Goal: Task Accomplishment & Management: Manage account settings

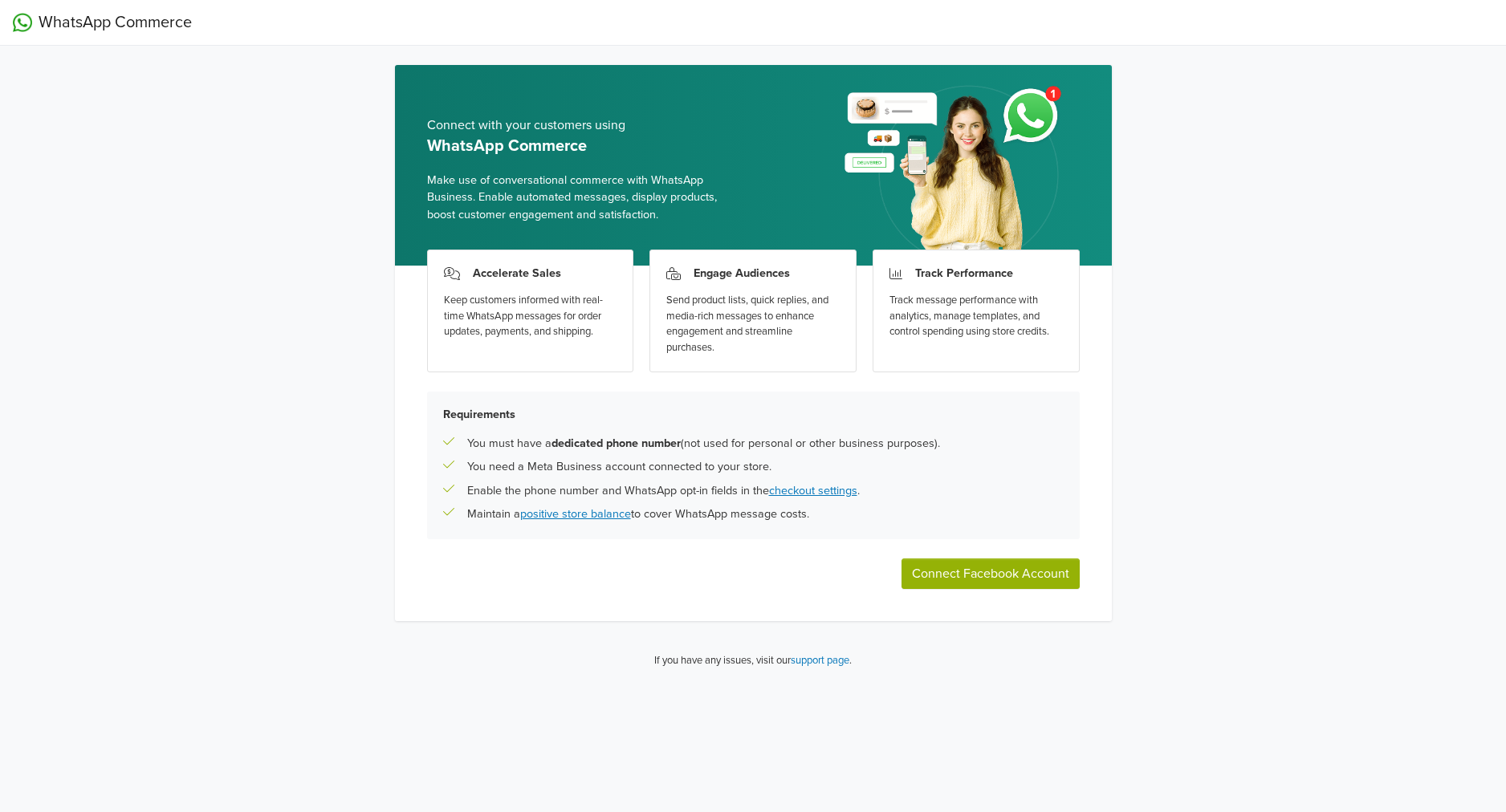
click at [1010, 581] on button "Connect Facebook Account" at bounding box center [990, 573] width 178 height 30
click at [1197, 478] on div "WhatsApp Commerce Connect with your customers using WhatsApp Commerce Make use …" at bounding box center [753, 341] width 1506 height 682
drag, startPoint x: 1231, startPoint y: 400, endPoint x: 1197, endPoint y: 385, distance: 37.2
click at [1230, 400] on div "WhatsApp Commerce Connect with your customers using WhatsApp Commerce Make use …" at bounding box center [753, 341] width 1506 height 682
click at [1206, 359] on div "WhatsApp Commerce Connect with your customers using WhatsApp Commerce Make use …" at bounding box center [753, 341] width 1506 height 682
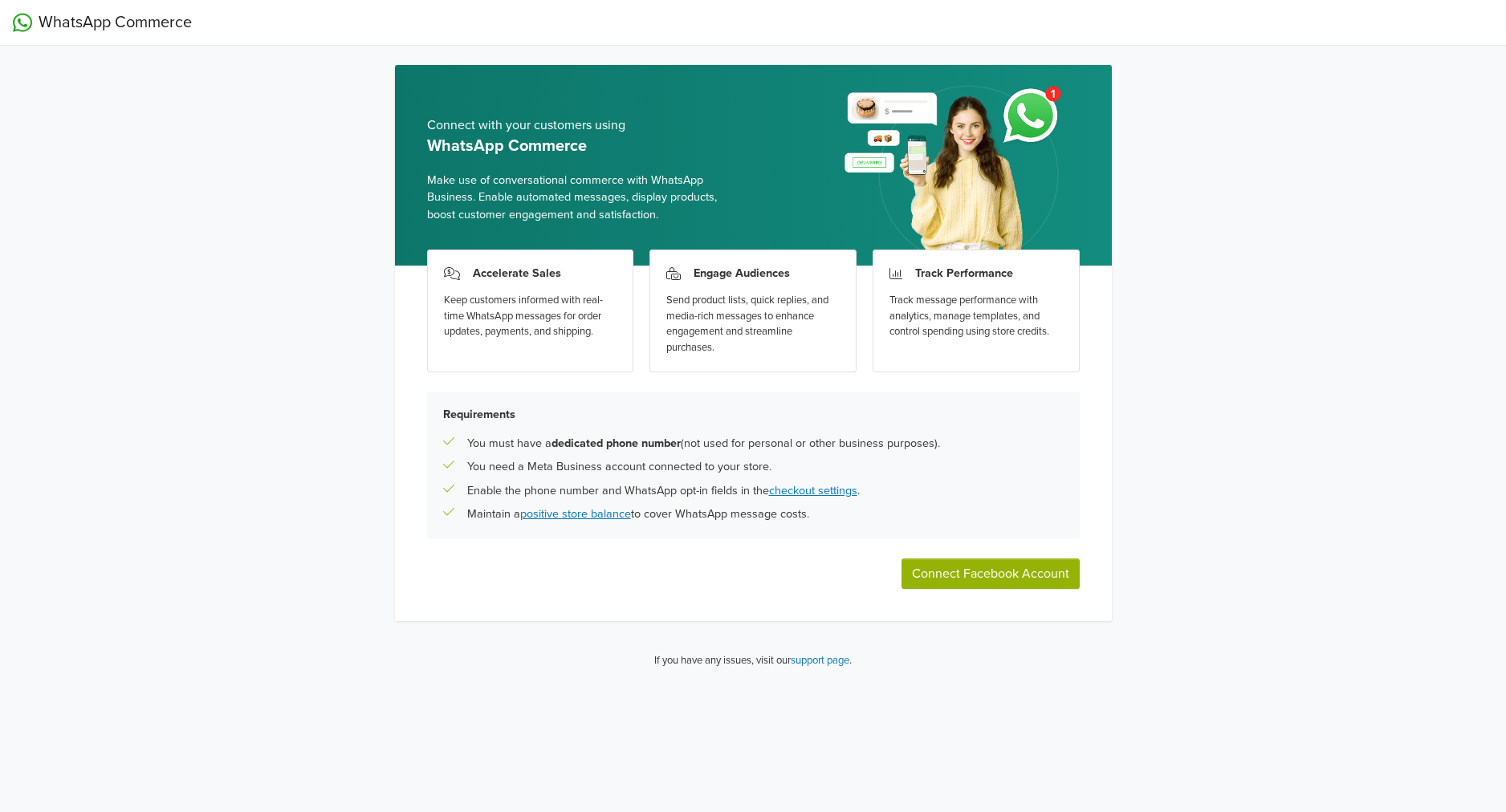
click at [1006, 568] on button "Connect Facebook Account" at bounding box center [990, 573] width 178 height 30
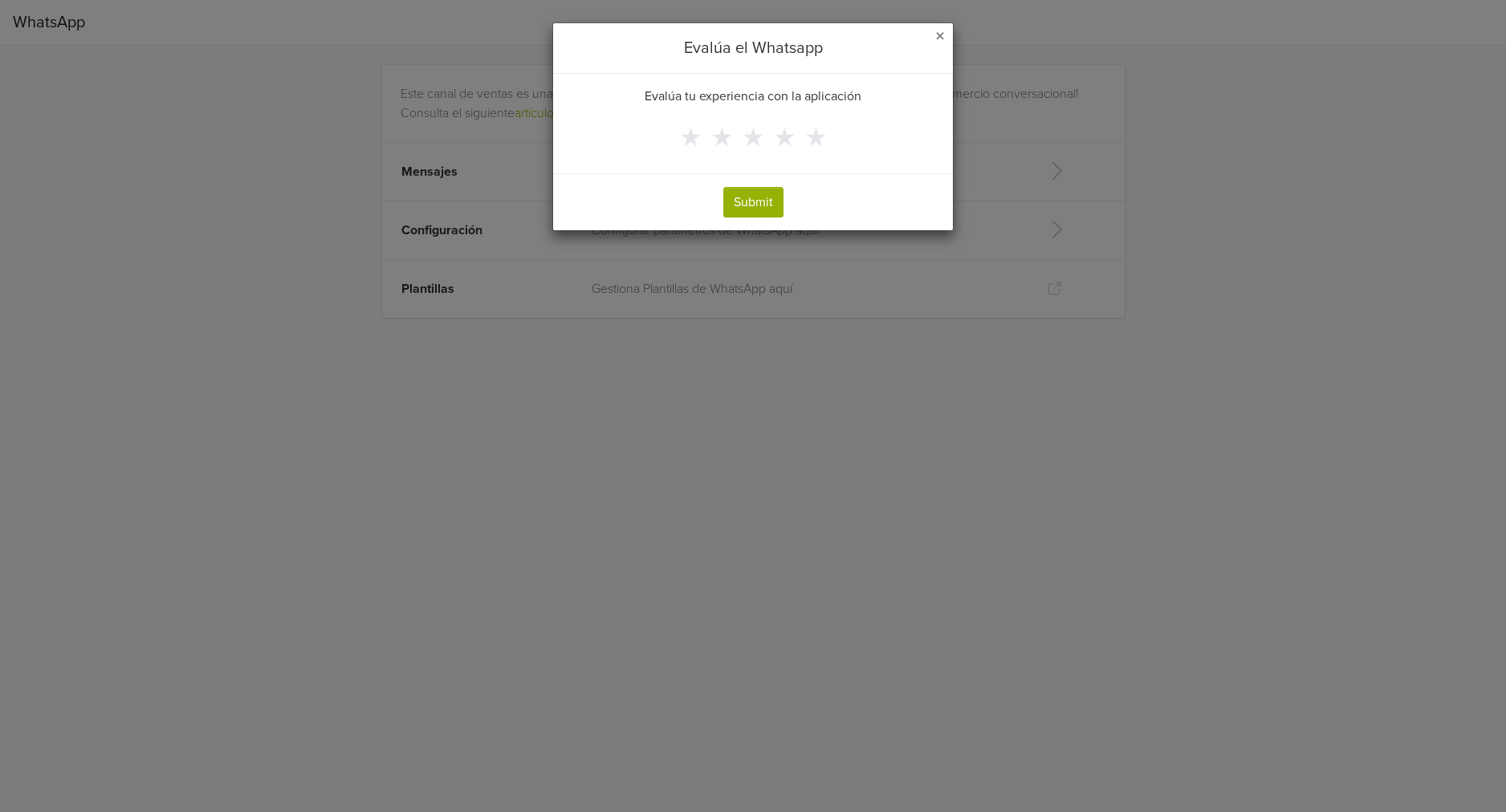
click at [936, 35] on span "×" at bounding box center [940, 36] width 10 height 23
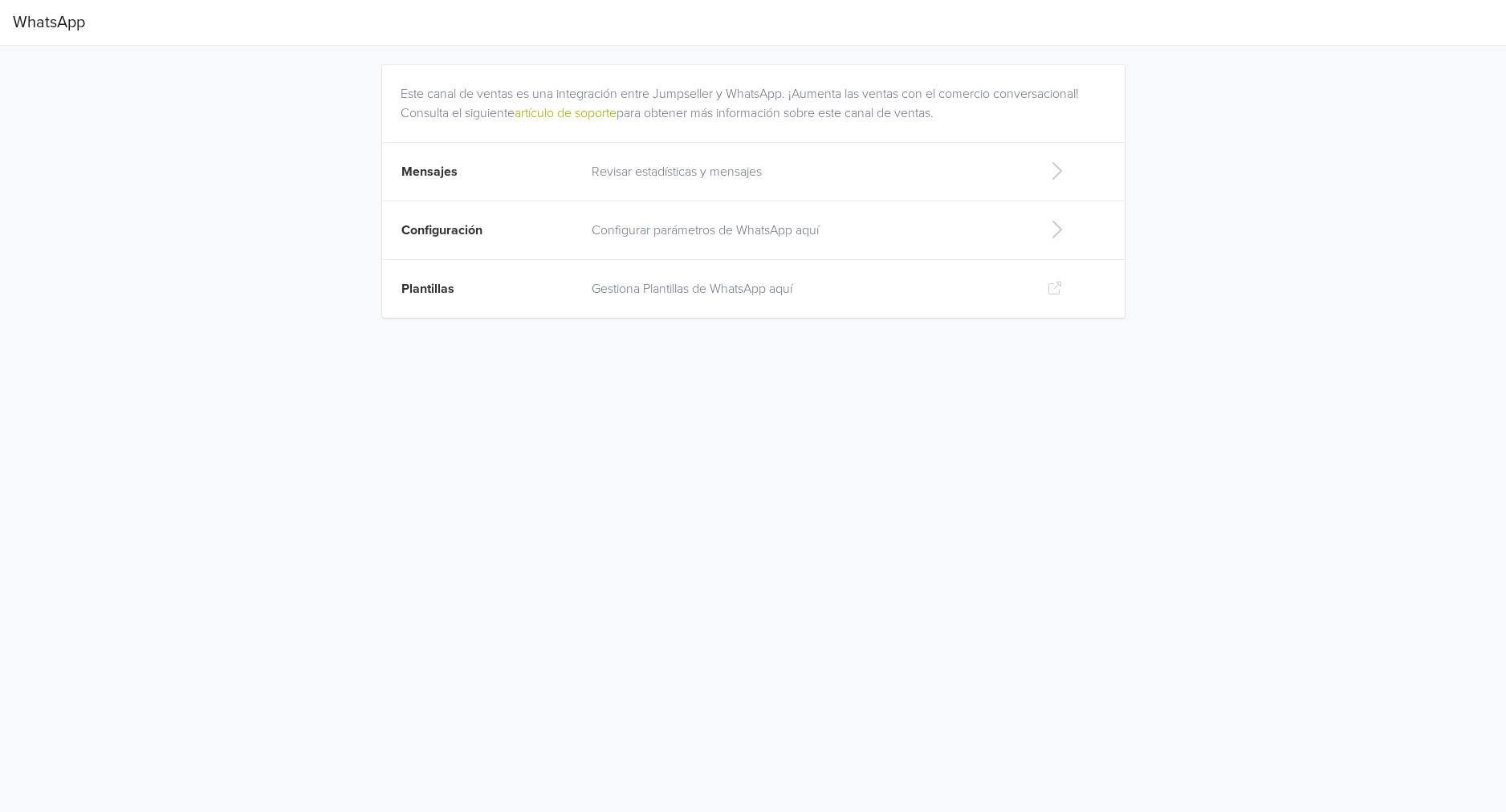
click at [742, 172] on p "Revisar estadísticas y mensajes" at bounding box center [806, 171] width 430 height 19
click at [655, 234] on p "Configurar parámetros de WhatsApp aquí" at bounding box center [806, 230] width 430 height 19
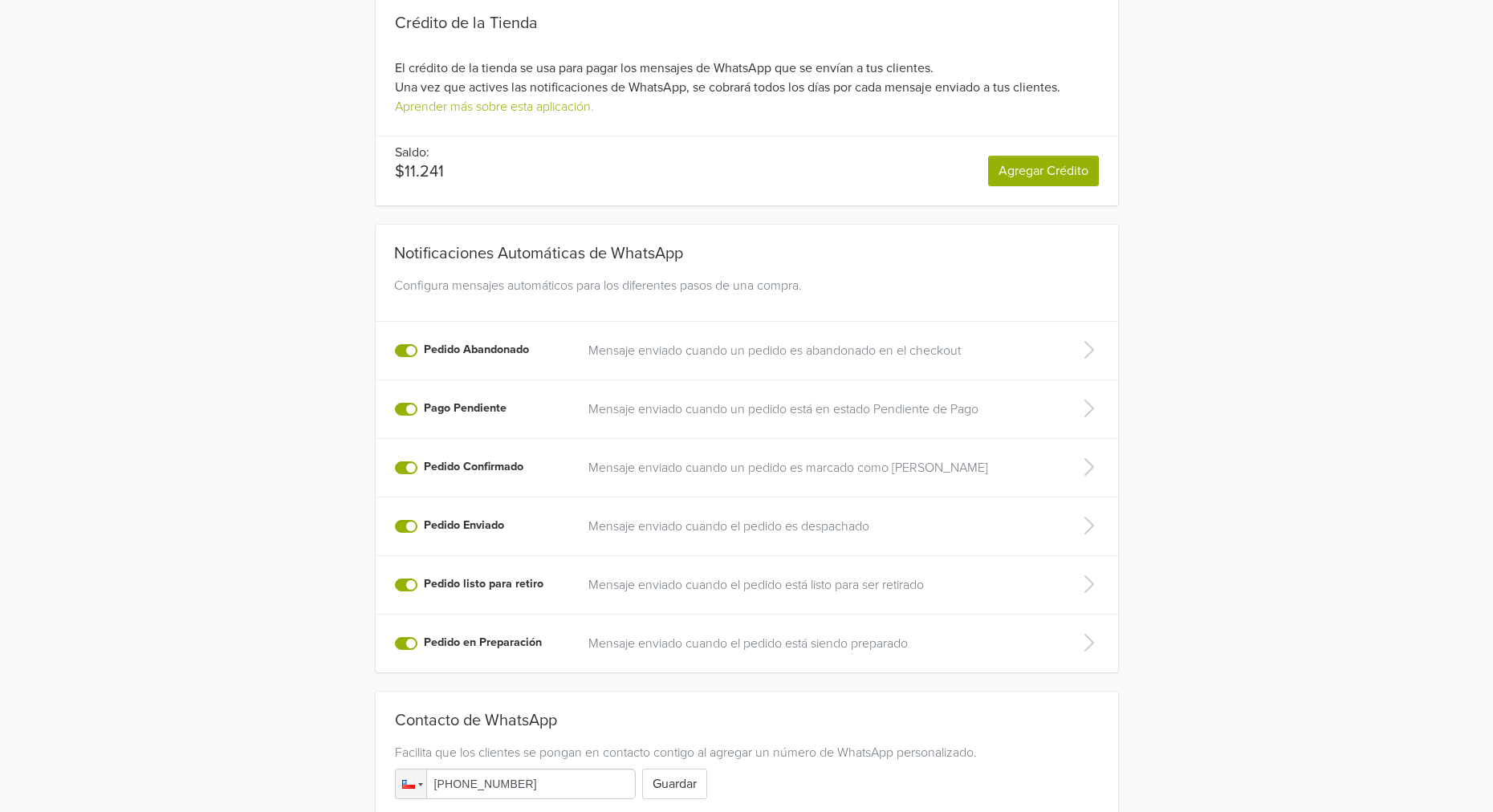
scroll to position [167, 0]
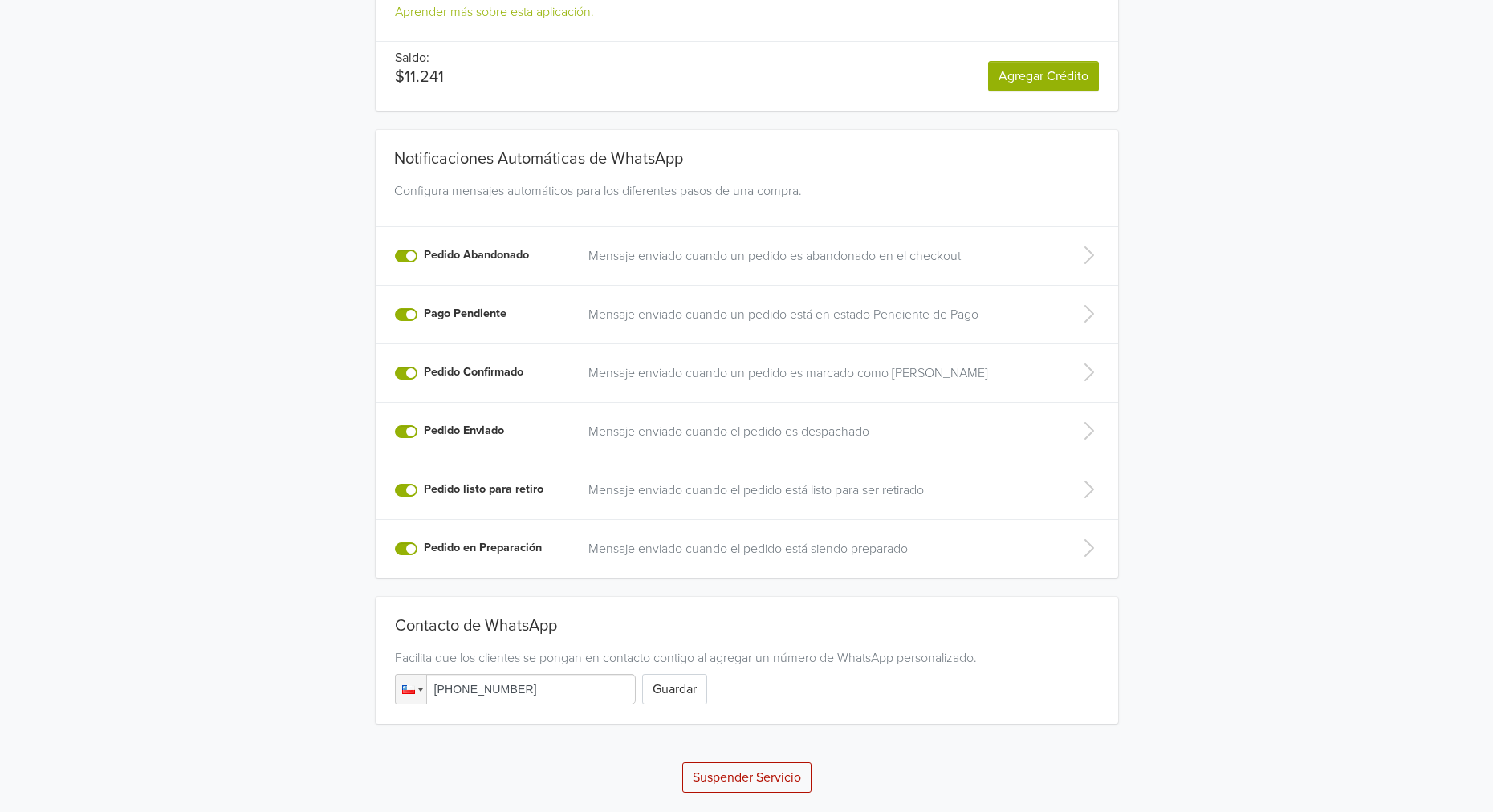
click at [424, 317] on label "Pago Pendiente" at bounding box center [465, 314] width 83 height 18
click at [0, 0] on input "Pago Pendiente" at bounding box center [0, 0] width 0 height 0
click at [424, 312] on label "Pago Pendiente" at bounding box center [465, 314] width 83 height 18
click at [0, 0] on input "Pago Pendiente" at bounding box center [0, 0] width 0 height 0
click at [424, 372] on label "Pedido Confirmado" at bounding box center [473, 372] width 99 height 18
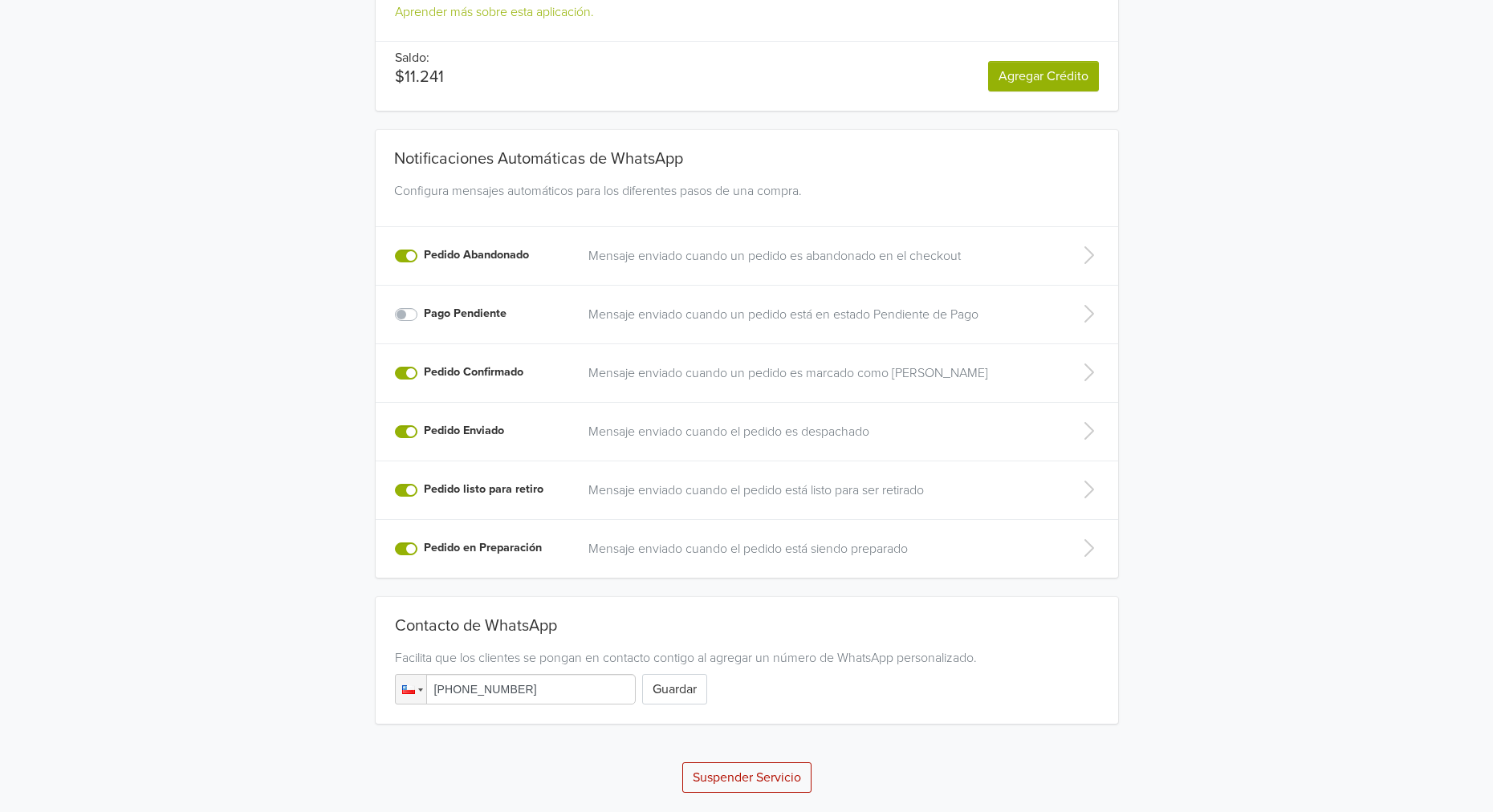
click at [0, 0] on input "Pedido Confirmado" at bounding box center [0, 0] width 0 height 0
click at [424, 316] on label "Pago Pendiente" at bounding box center [465, 314] width 83 height 18
click at [0, 0] on input "Pago Pendiente" at bounding box center [0, 0] width 0 height 0
click at [424, 489] on label "Pedido listo para retiro" at bounding box center [484, 490] width 120 height 18
click at [0, 0] on input "Pedido listo para retiro" at bounding box center [0, 0] width 0 height 0
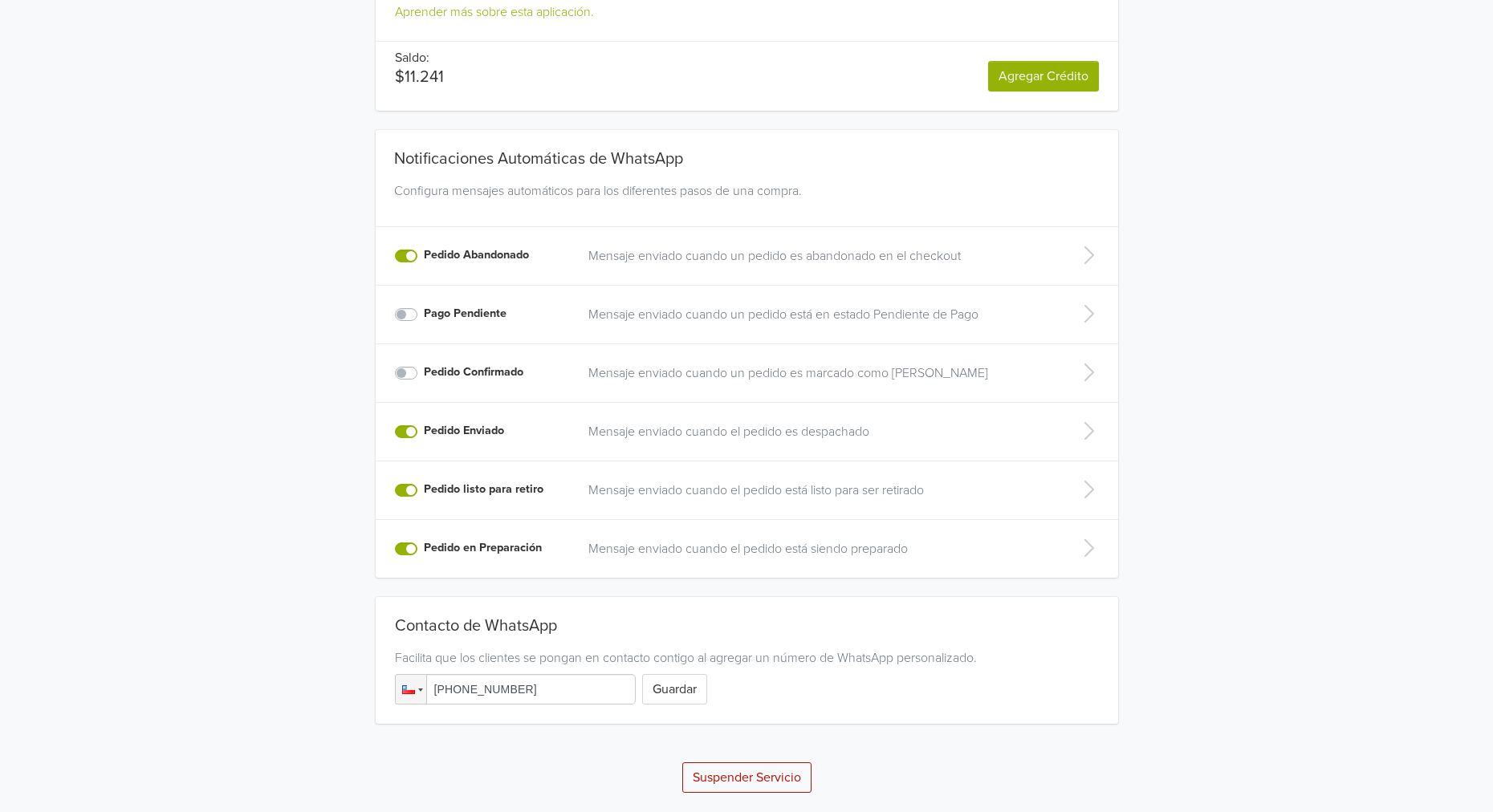
click at [424, 548] on label "Pedido en Preparación" at bounding box center [483, 549] width 118 height 18
click at [0, 0] on input "Pedido en Preparación" at bounding box center [0, 0] width 0 height 0
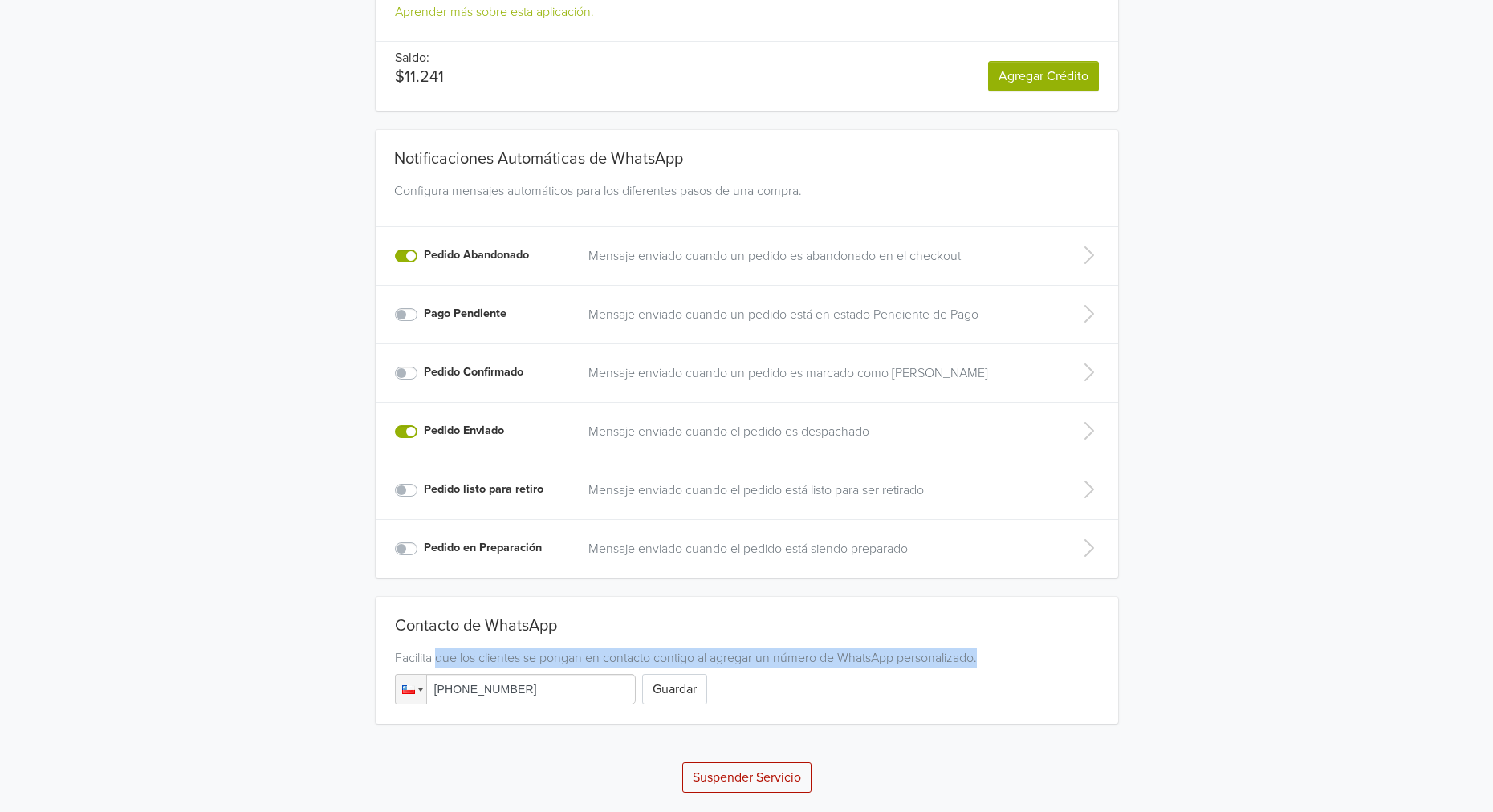
drag, startPoint x: 436, startPoint y: 663, endPoint x: 988, endPoint y: 663, distance: 552.0
click at [988, 663] on div "Facilita que los clientes se pongan en contacto contigo al agregar un número de…" at bounding box center [746, 658] width 704 height 19
click at [877, 631] on div "Contacto de WhatsApp" at bounding box center [746, 629] width 704 height 25
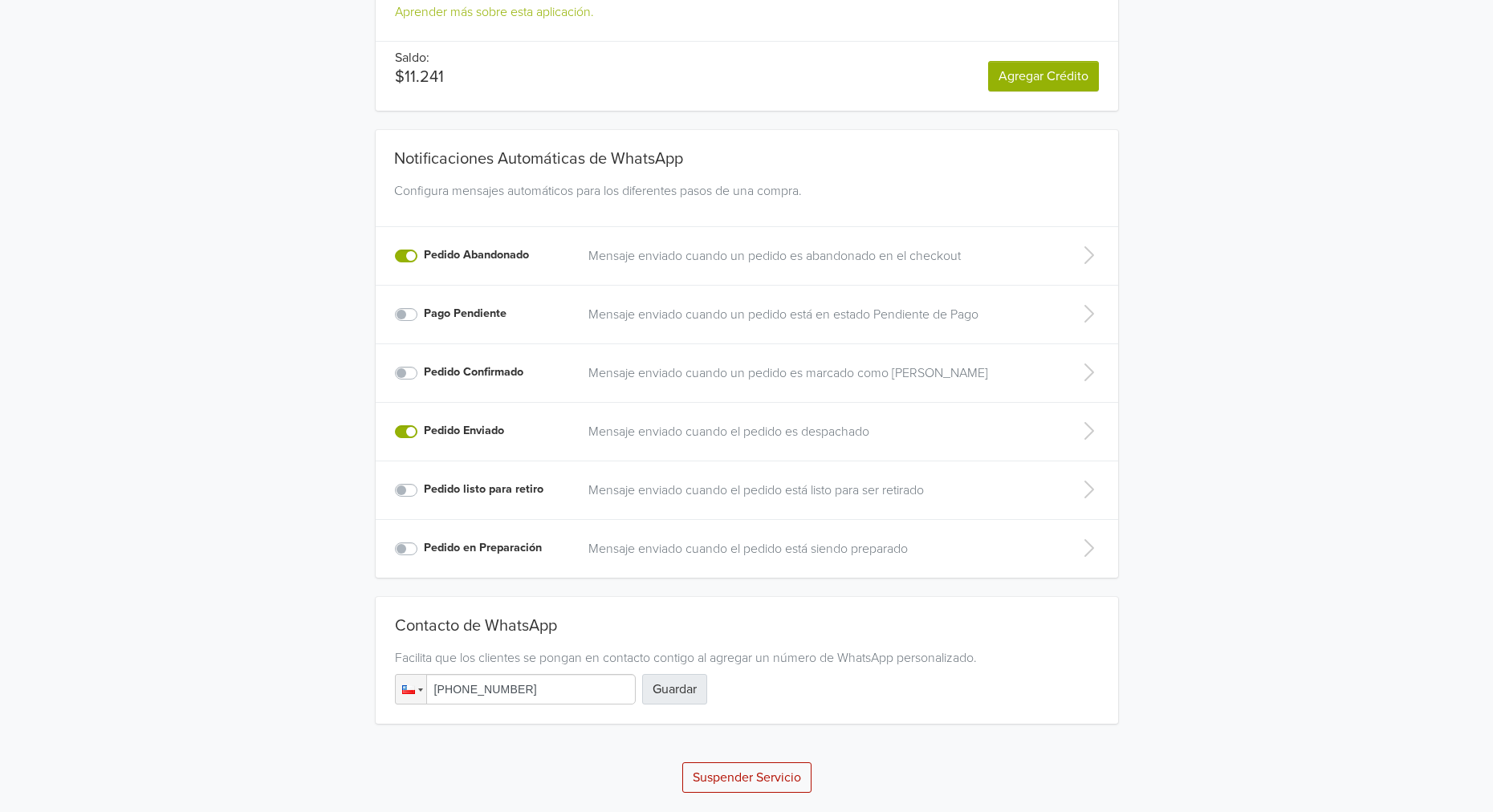
click at [671, 685] on button "Guardar" at bounding box center [674, 689] width 65 height 30
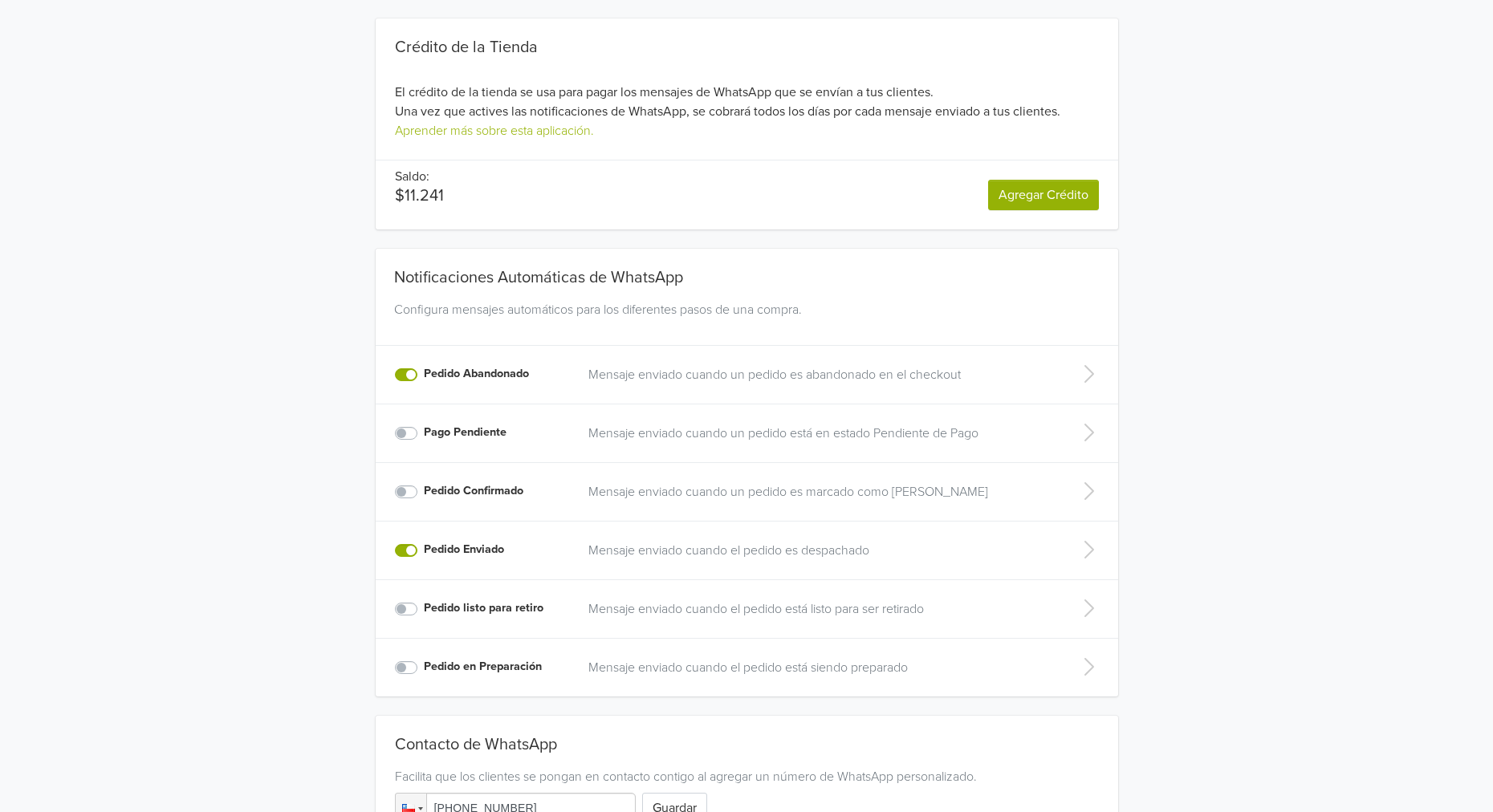
scroll to position [226, 0]
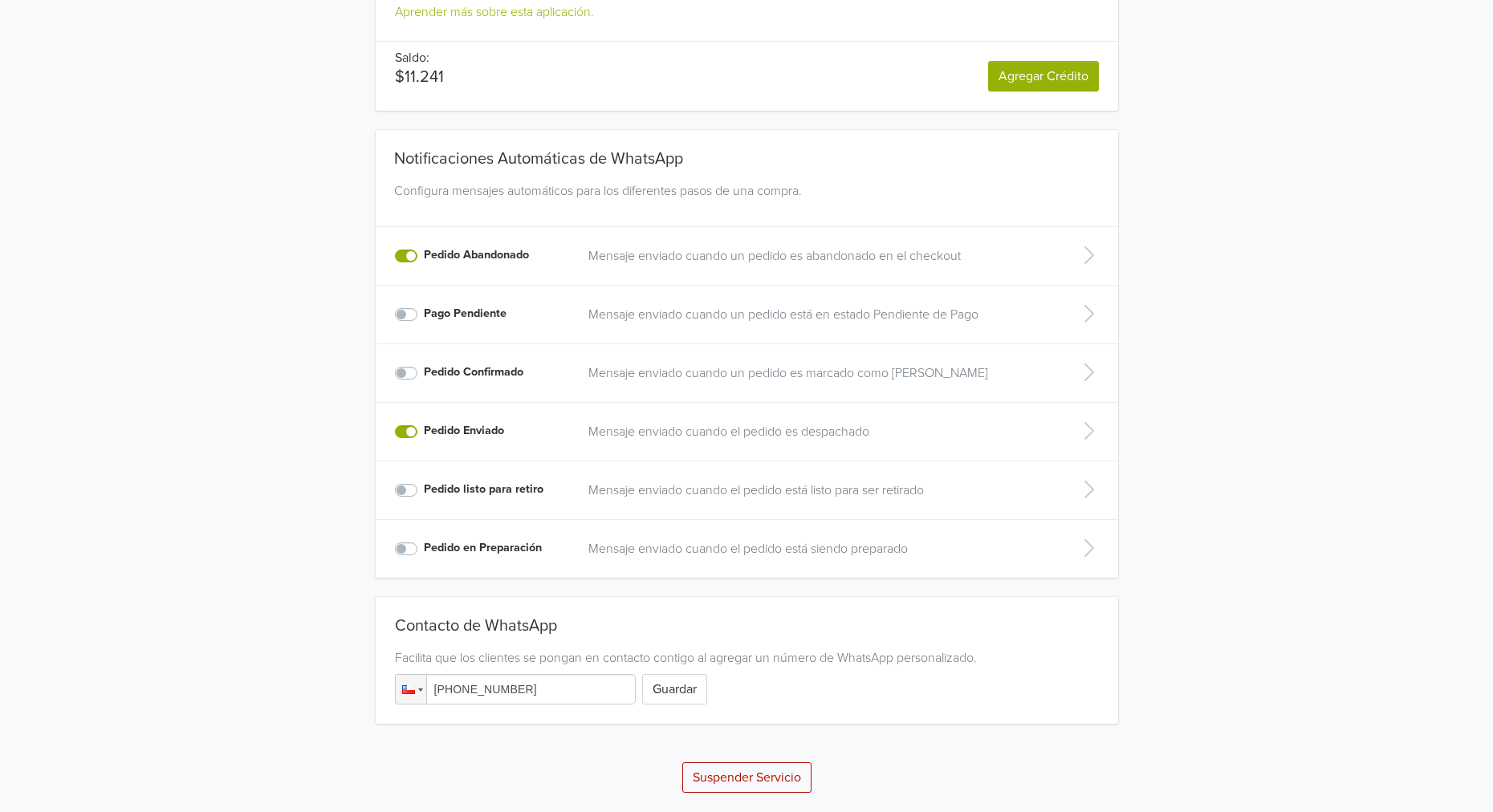
drag, startPoint x: 463, startPoint y: 691, endPoint x: 530, endPoint y: 689, distance: 67.0
click at [530, 689] on input "+56 976 429 393" at bounding box center [515, 689] width 241 height 30
click at [741, 673] on div "Contacto de WhatsApp Facilita que los clientes se pongan en contacto contigo al…" at bounding box center [746, 661] width 742 height 89
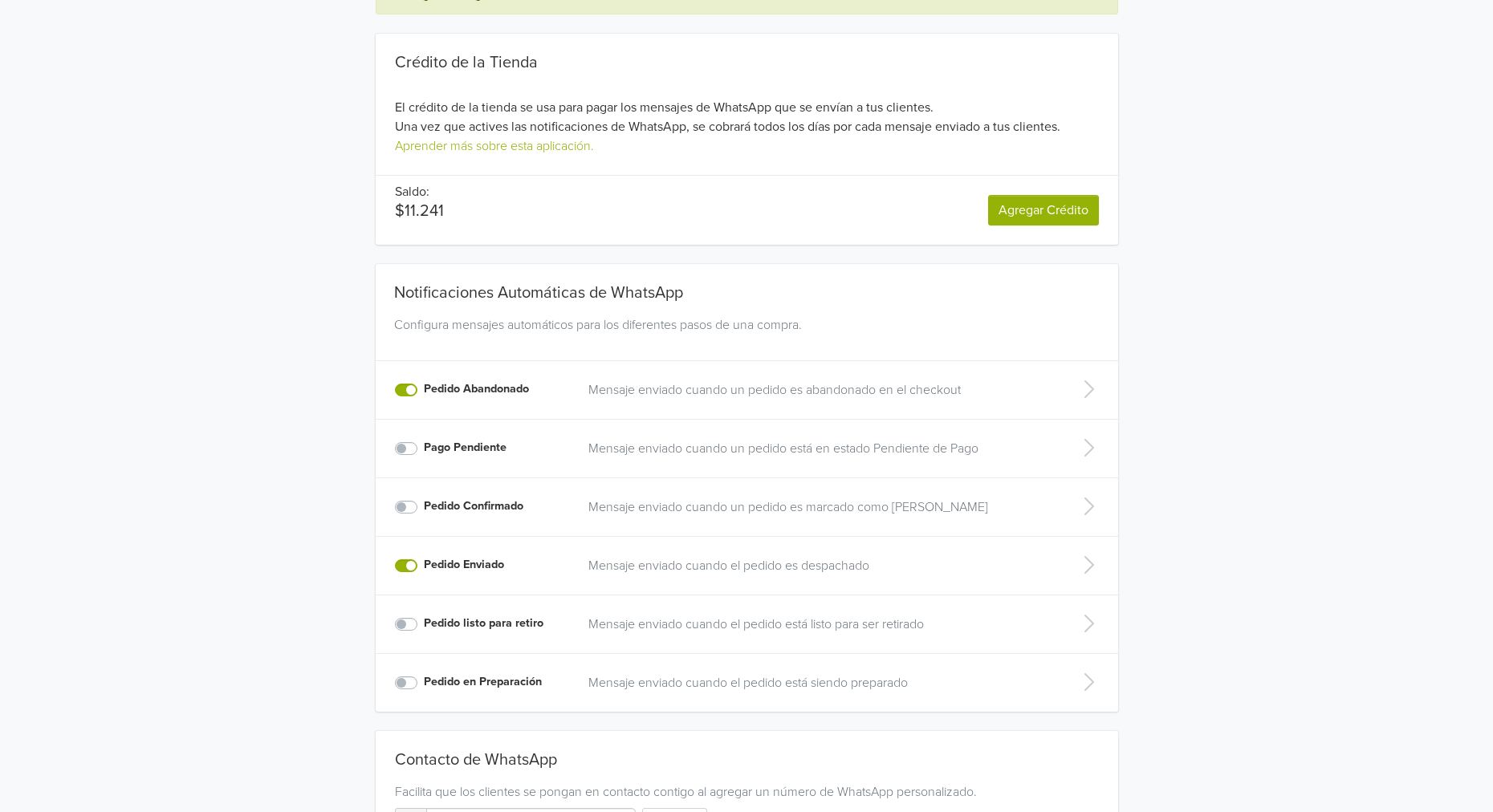
scroll to position [0, 0]
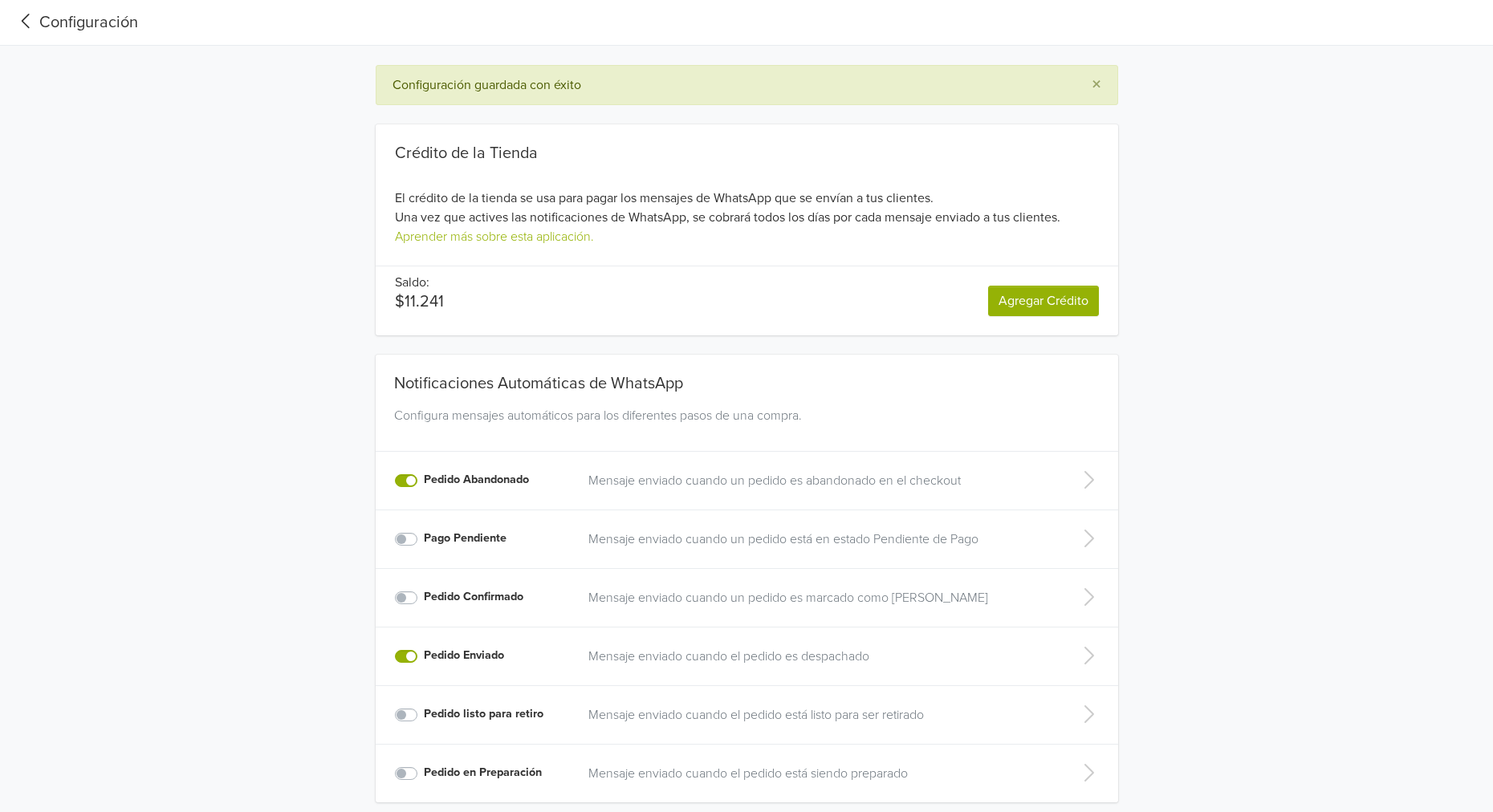
click at [424, 655] on label "Pedido Enviado" at bounding box center [464, 656] width 80 height 18
click at [0, 0] on input "Pedido Enviado" at bounding box center [0, 0] width 0 height 0
click at [424, 482] on label "Pedido Abandonado" at bounding box center [477, 480] width 105 height 18
click at [0, 0] on input "Pedido Abandonado" at bounding box center [0, 0] width 0 height 0
click at [83, 19] on div "Configuración" at bounding box center [75, 22] width 126 height 24
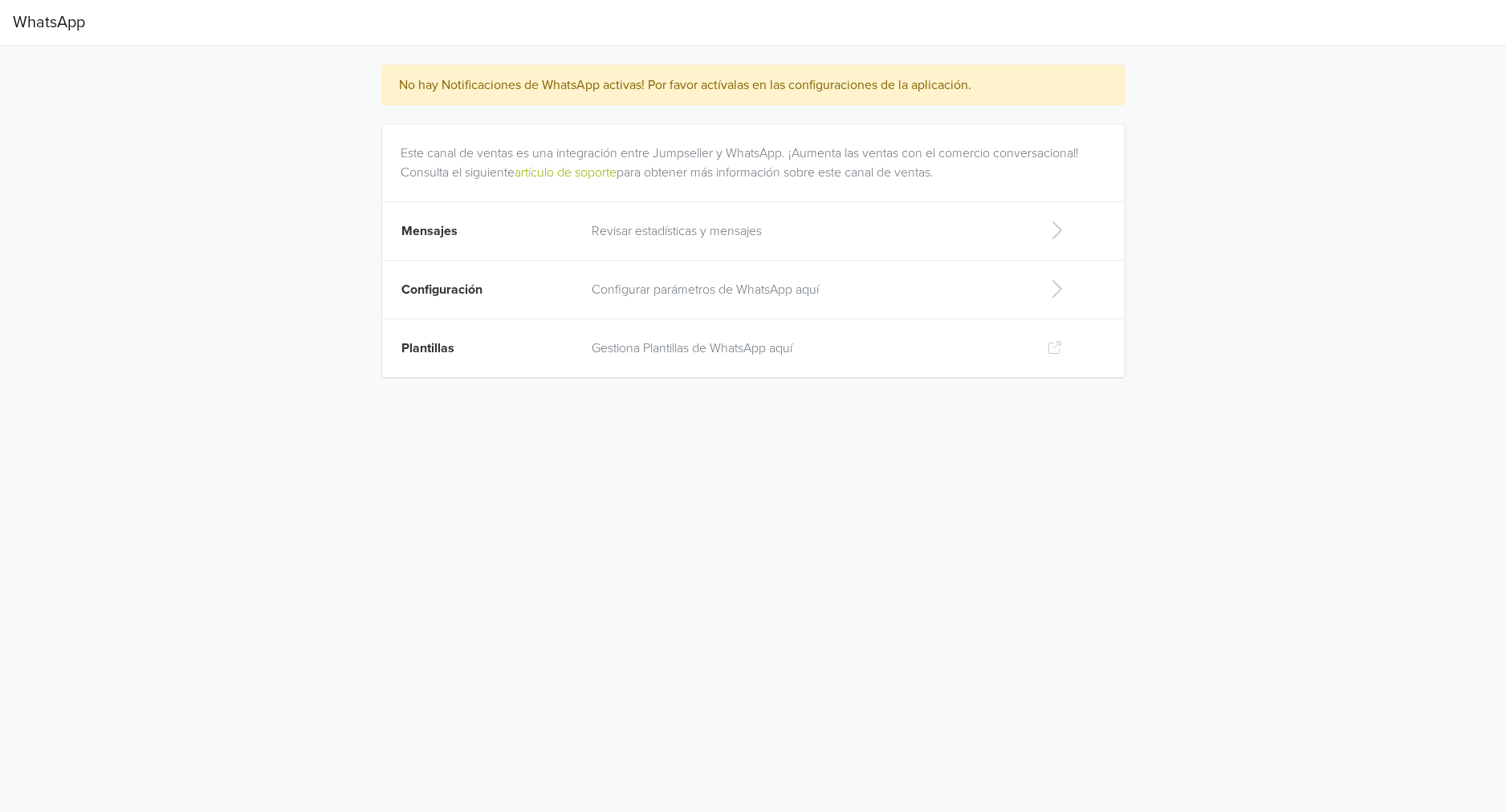
click at [659, 353] on p "Gestiona Plantillas de WhatsApp aquí" at bounding box center [806, 348] width 430 height 19
click at [726, 294] on p "Configurar parámetros de WhatsApp aquí" at bounding box center [806, 290] width 430 height 19
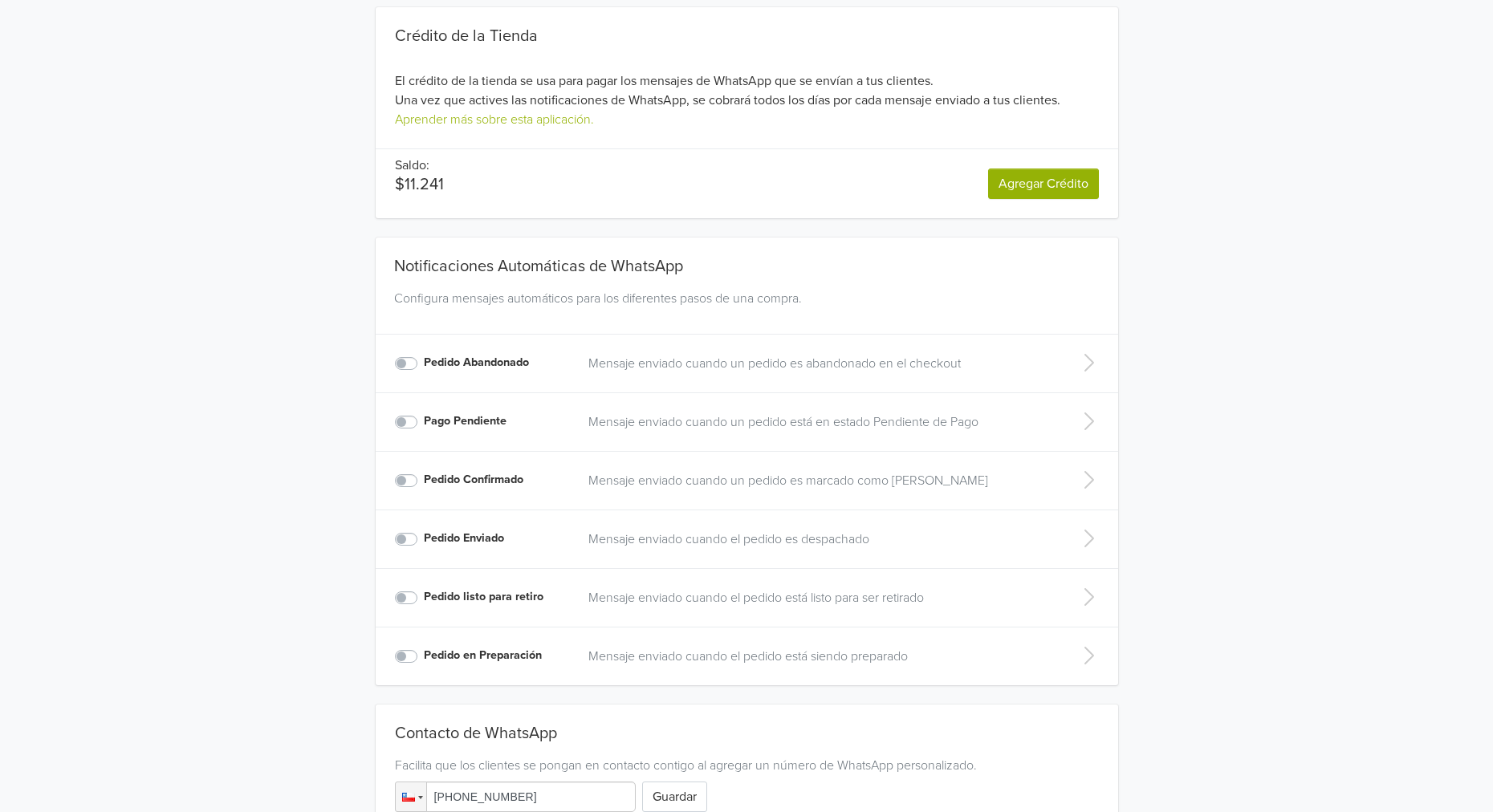
scroll to position [89, 0]
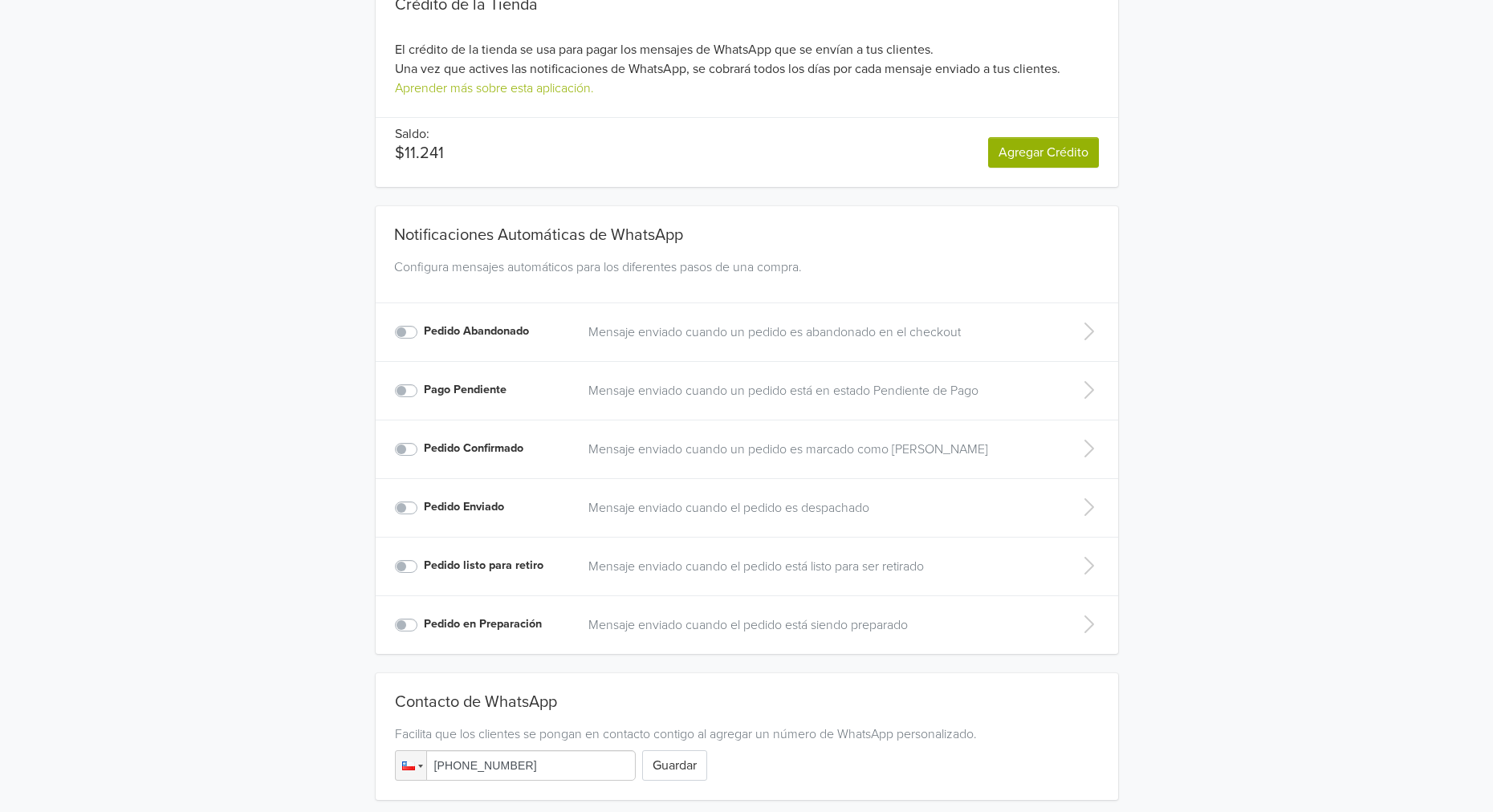
click at [424, 332] on label "Pedido Abandonado" at bounding box center [477, 331] width 105 height 18
click at [0, 0] on input "Pedido Abandonado" at bounding box center [0, 0] width 0 height 0
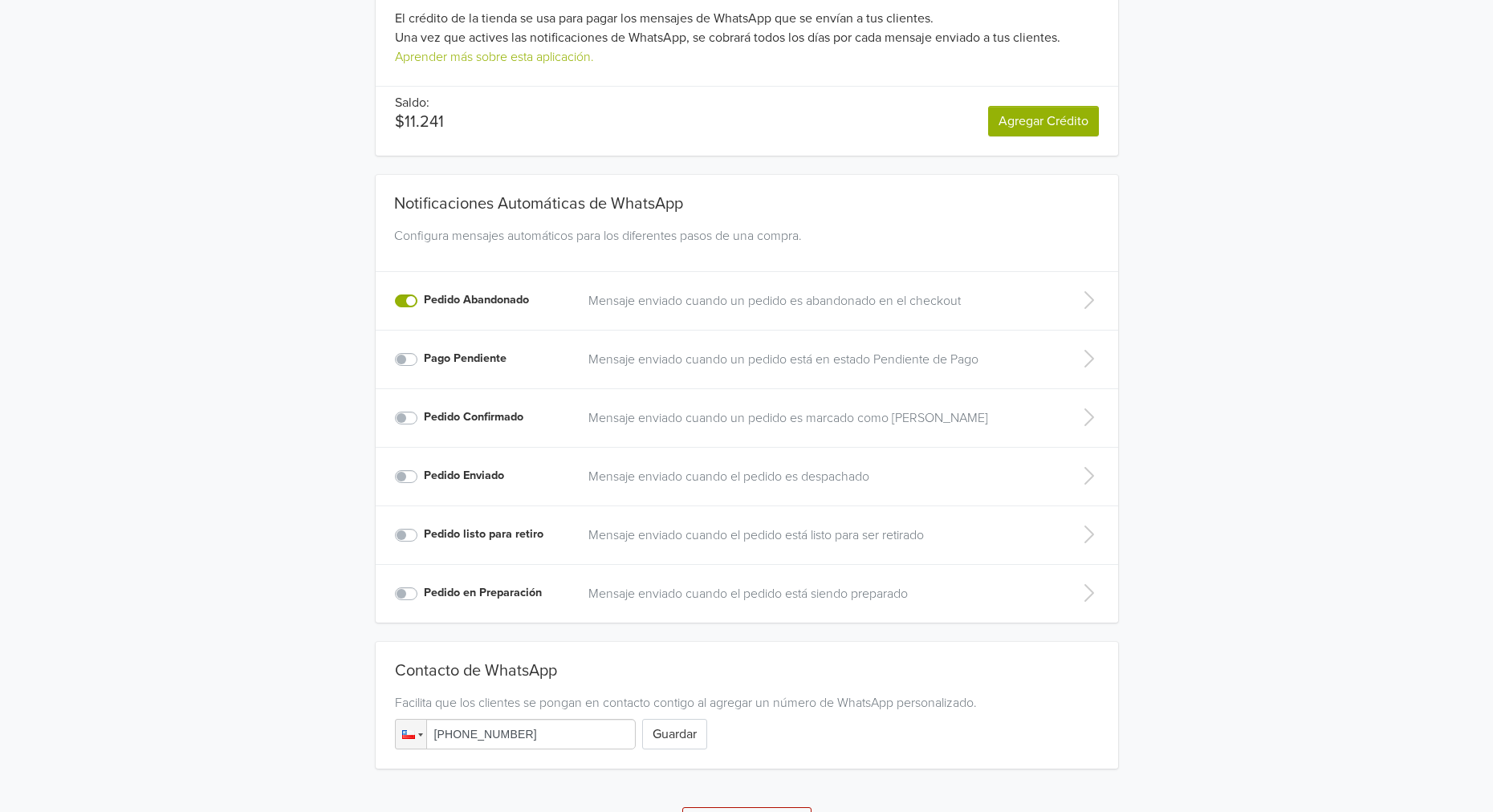
scroll to position [167, 0]
